Goal: Check status: Check status

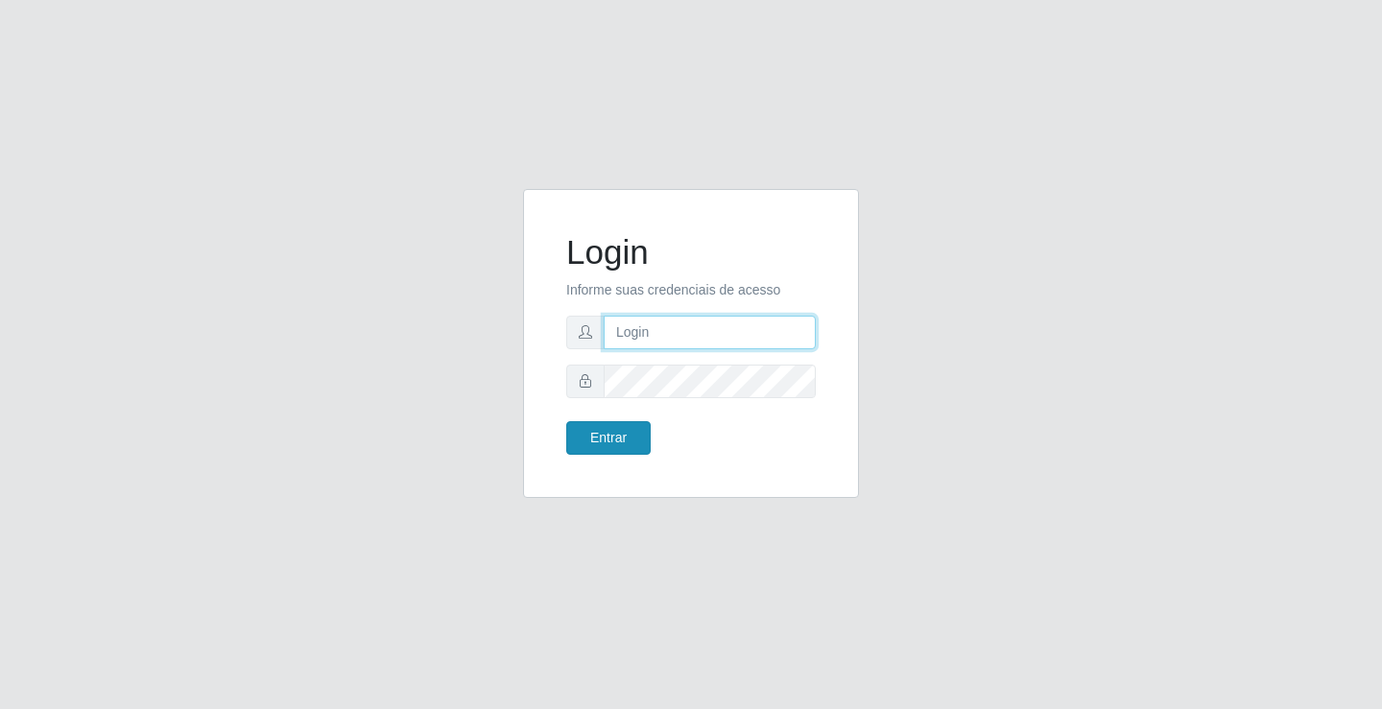
type input "[EMAIL_ADDRESS][DOMAIN_NAME]"
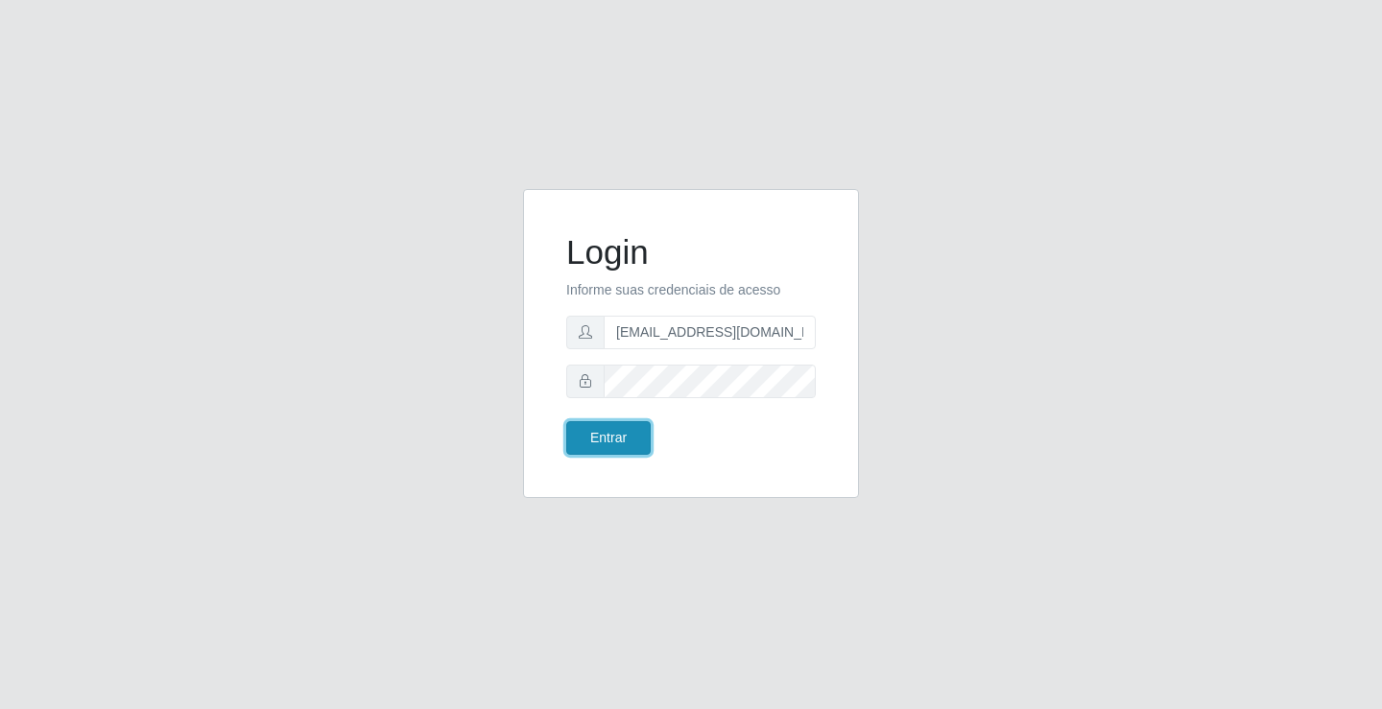
click at [622, 442] on button "Entrar" at bounding box center [608, 438] width 84 height 34
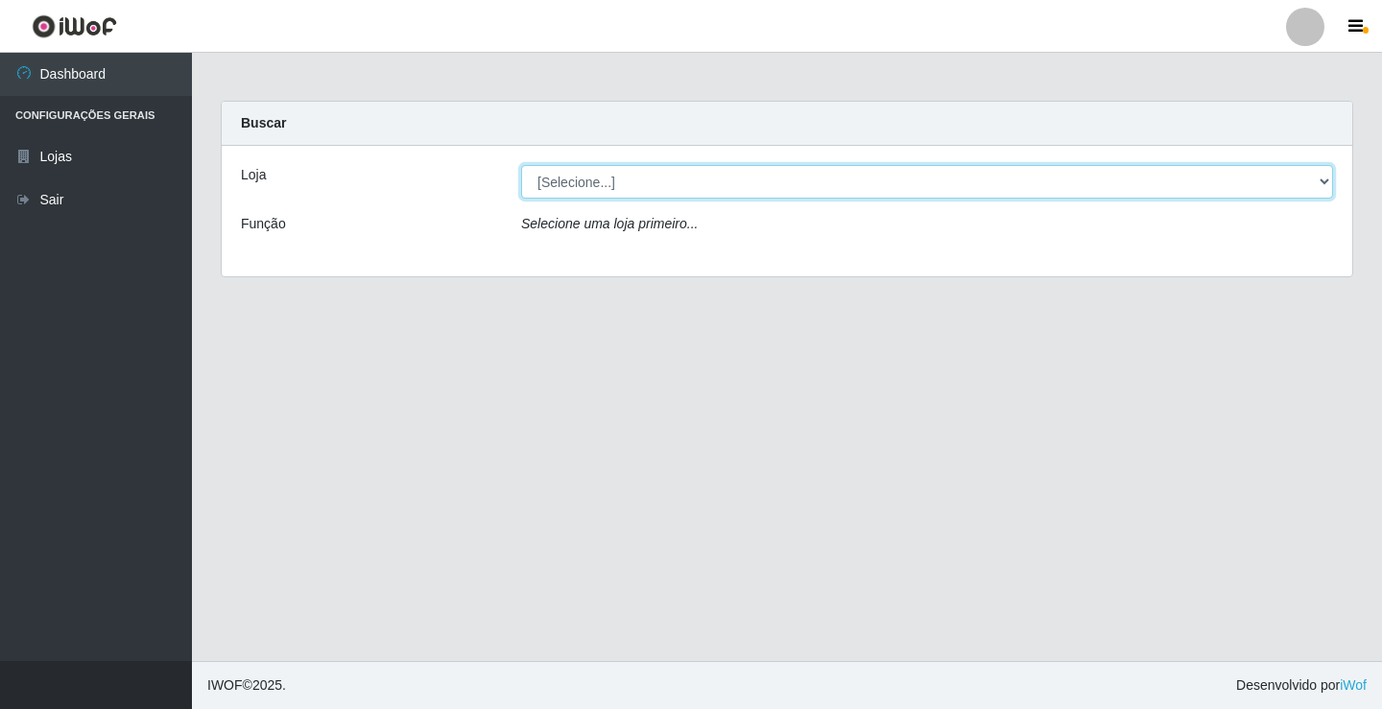
click at [619, 187] on select "[Selecione...] Rede Potiguar 4 - Extremoz" at bounding box center [927, 182] width 812 height 34
select select "78"
click at [521, 165] on select "[Selecione...] Rede Potiguar 4 - Extremoz" at bounding box center [927, 182] width 812 height 34
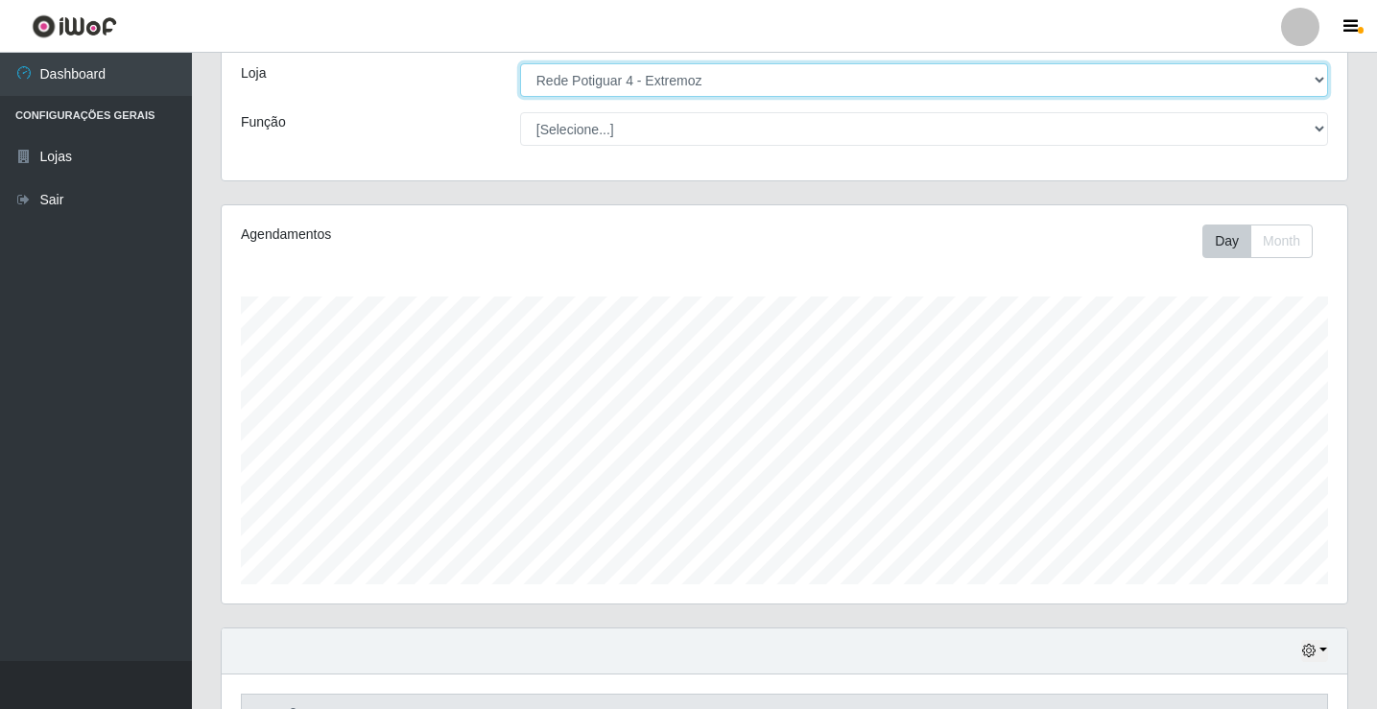
scroll to position [224, 0]
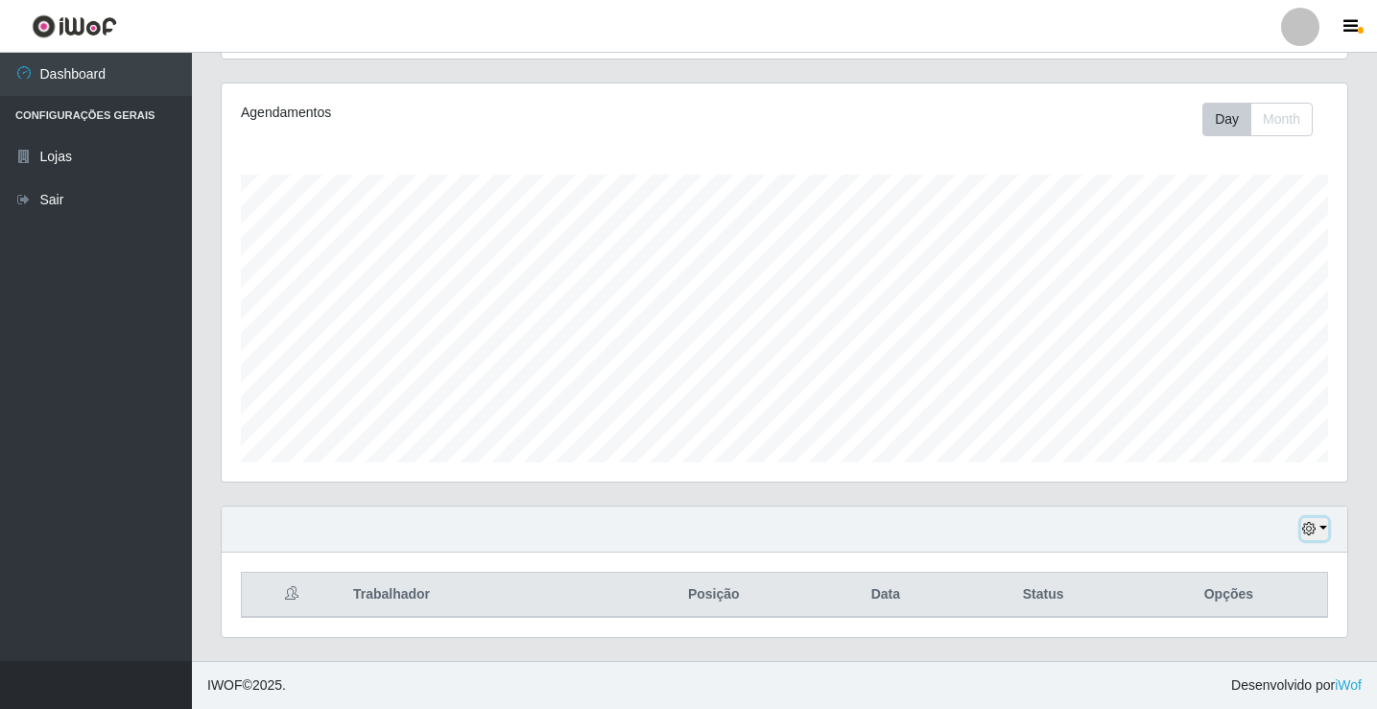
click at [1314, 518] on button "button" at bounding box center [1314, 529] width 27 height 22
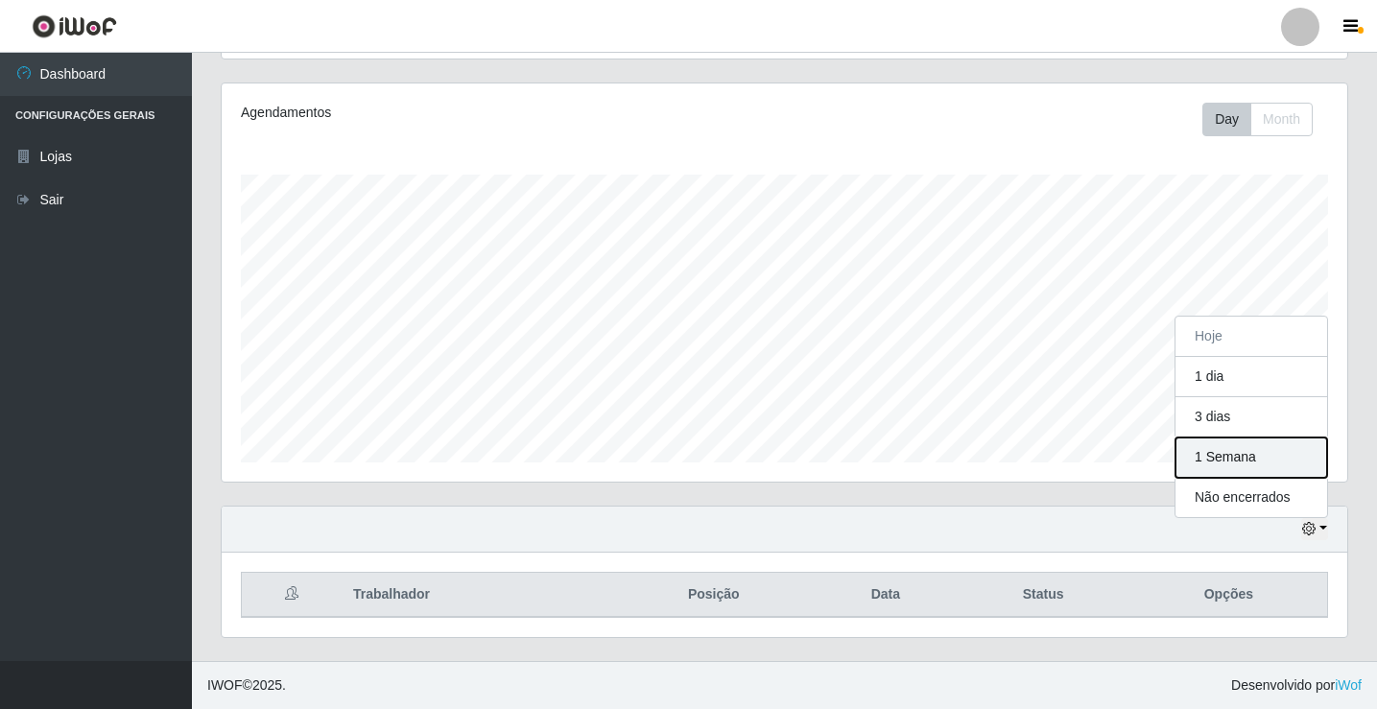
click at [1278, 449] on button "1 Semana" at bounding box center [1252, 458] width 152 height 40
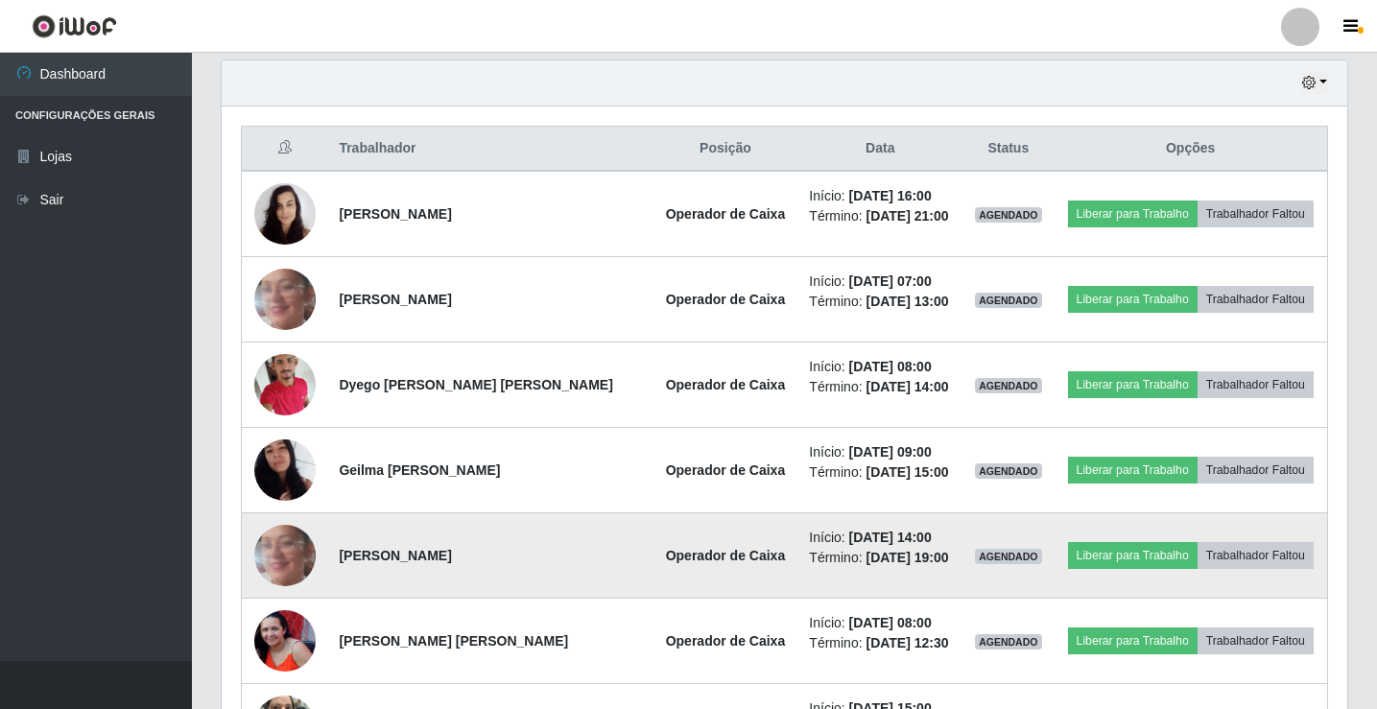
scroll to position [703, 0]
